Goal: Find specific page/section: Find specific page/section

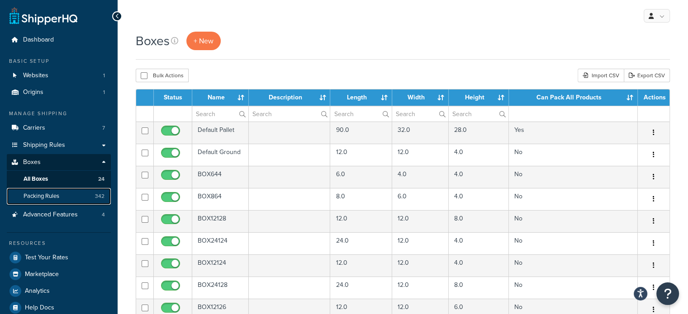
click at [40, 193] on span "Packing Rules" at bounding box center [42, 197] width 36 height 8
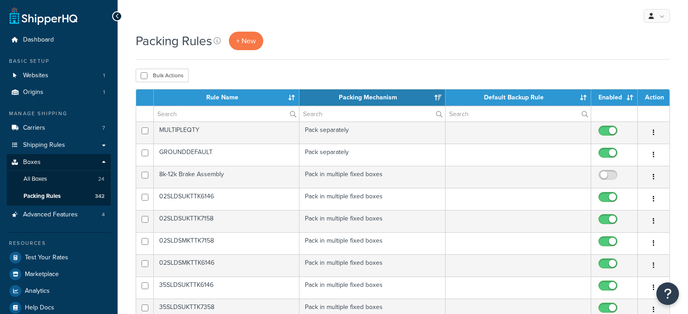
select select "15"
click at [205, 120] on input "text" at bounding box center [226, 113] width 145 height 15
paste input "TW-23580R16-10SM655-4"
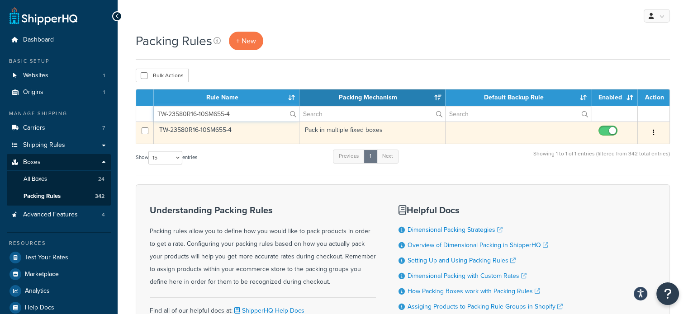
type input "TW-23580R16-10SM655-4"
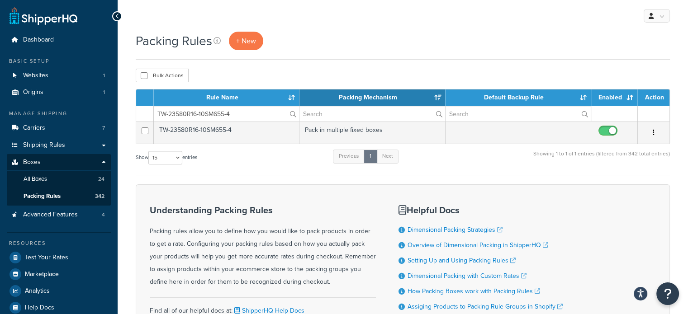
click at [210, 134] on td "TW-23580R16-10SM655-4" at bounding box center [227, 133] width 146 height 22
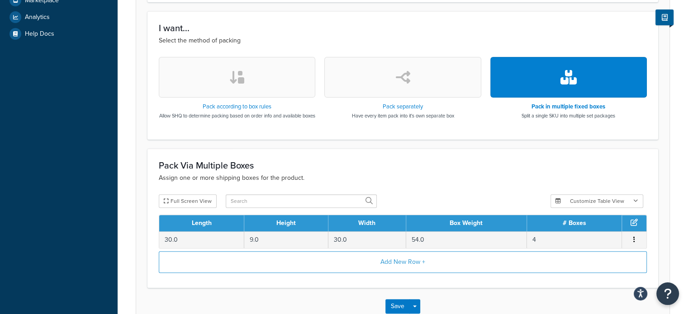
scroll to position [275, 0]
